Goal: Go to known website: Access a specific website the user already knows

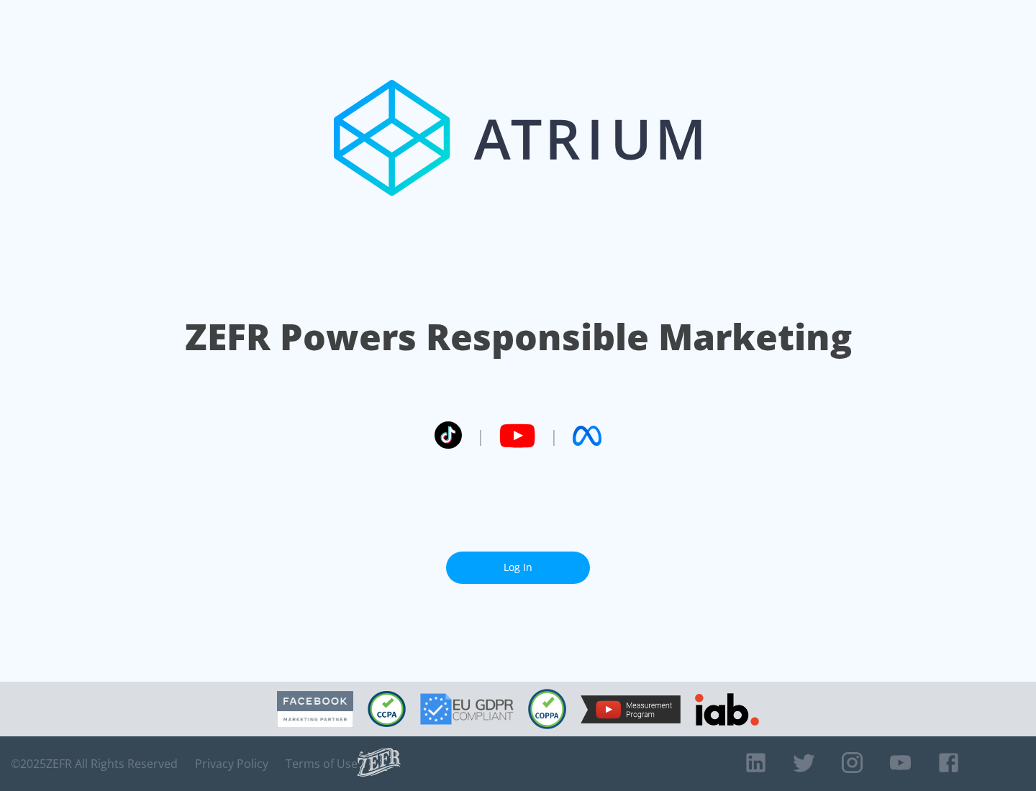
click at [518, 568] on link "Log In" at bounding box center [518, 568] width 144 height 32
